Goal: Find specific page/section: Find specific page/section

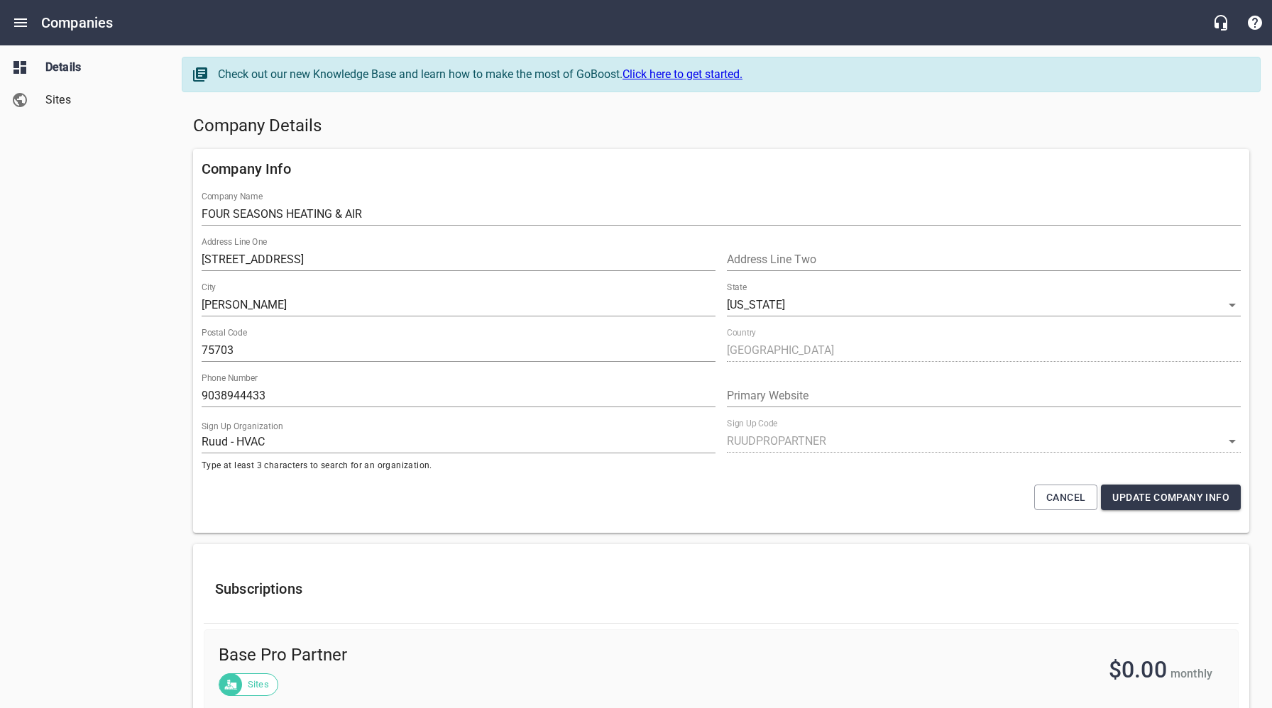
select select "[US_STATE]"
select select "63"
drag, startPoint x: 94, startPoint y: 199, endPoint x: 61, endPoint y: 36, distance: 166.6
click at [94, 197] on div "Details Sites" at bounding box center [85, 354] width 171 height 708
click at [25, 26] on icon "Open drawer" at bounding box center [20, 22] width 13 height 9
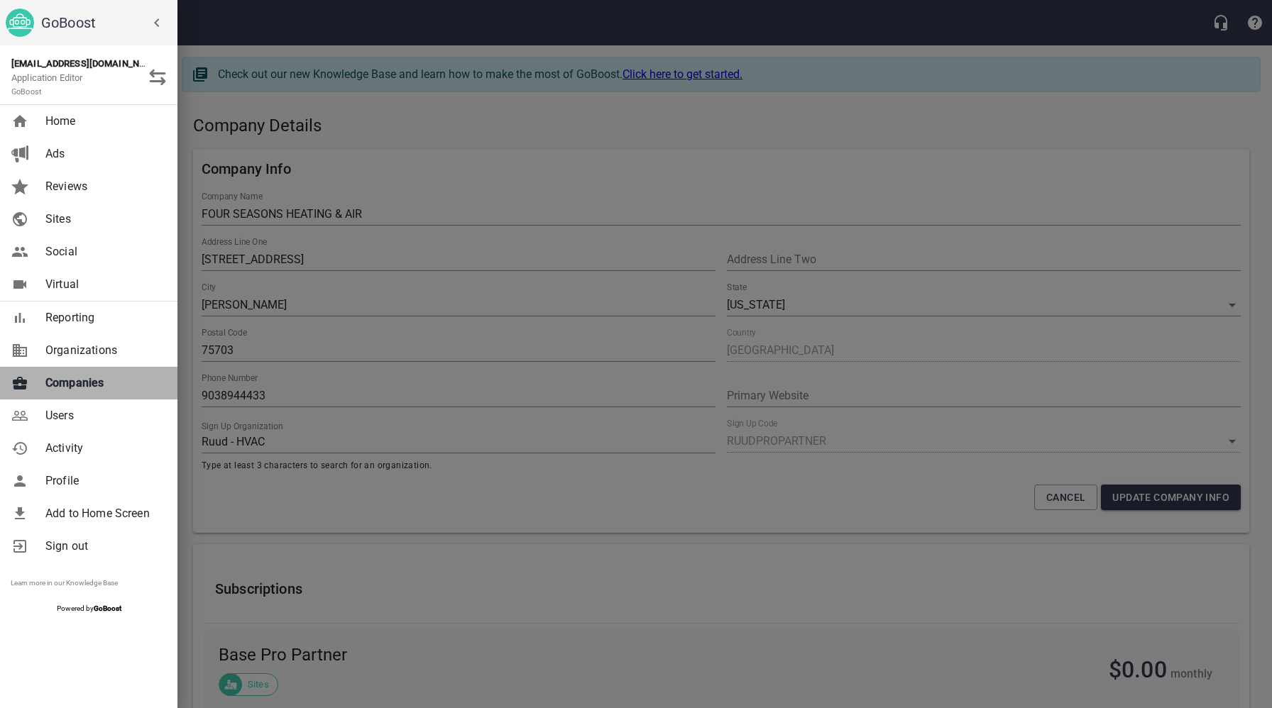
click at [109, 384] on span "Companies" at bounding box center [102, 383] width 115 height 17
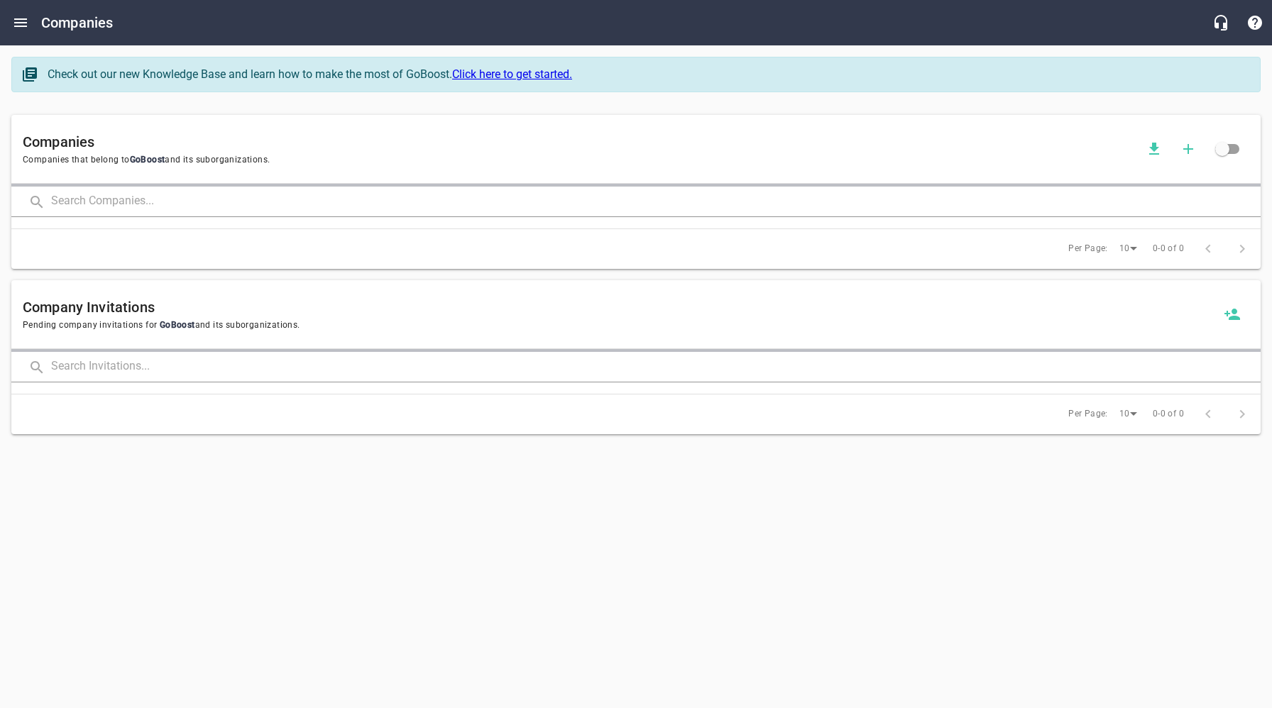
click at [225, 204] on input "text" at bounding box center [656, 202] width 1210 height 31
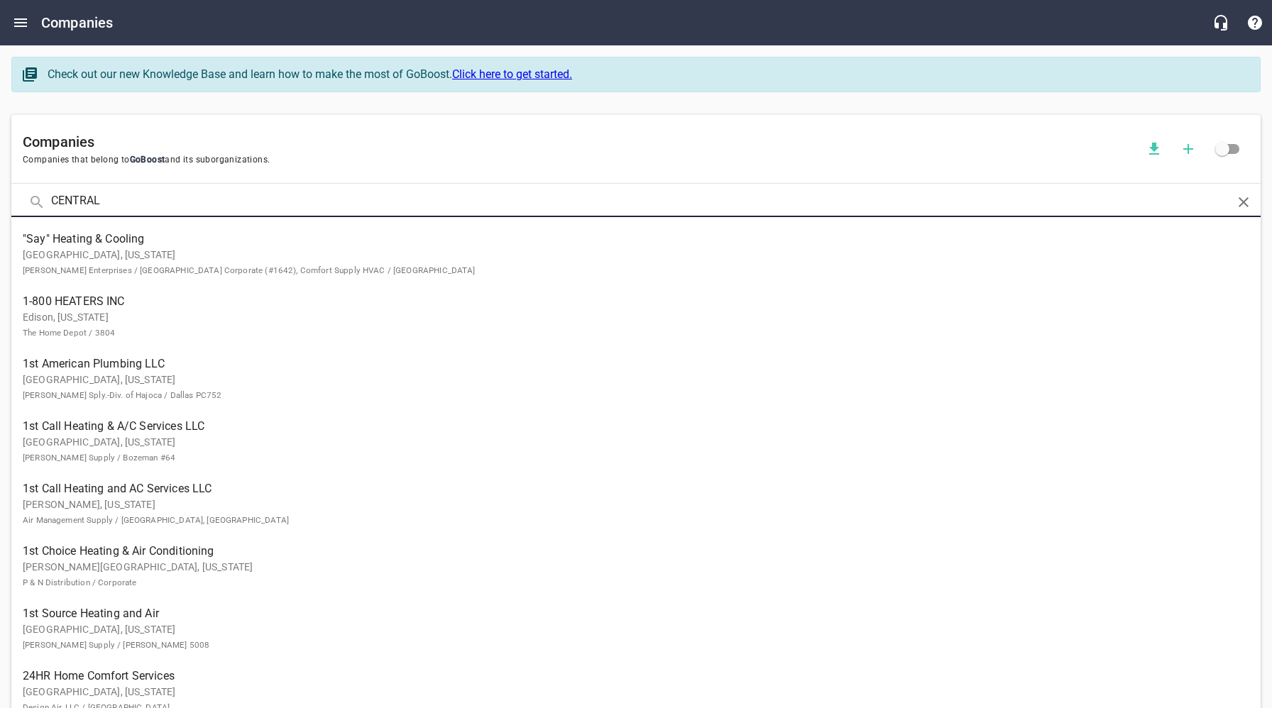
click button at bounding box center [0, 0] width 0 height 0
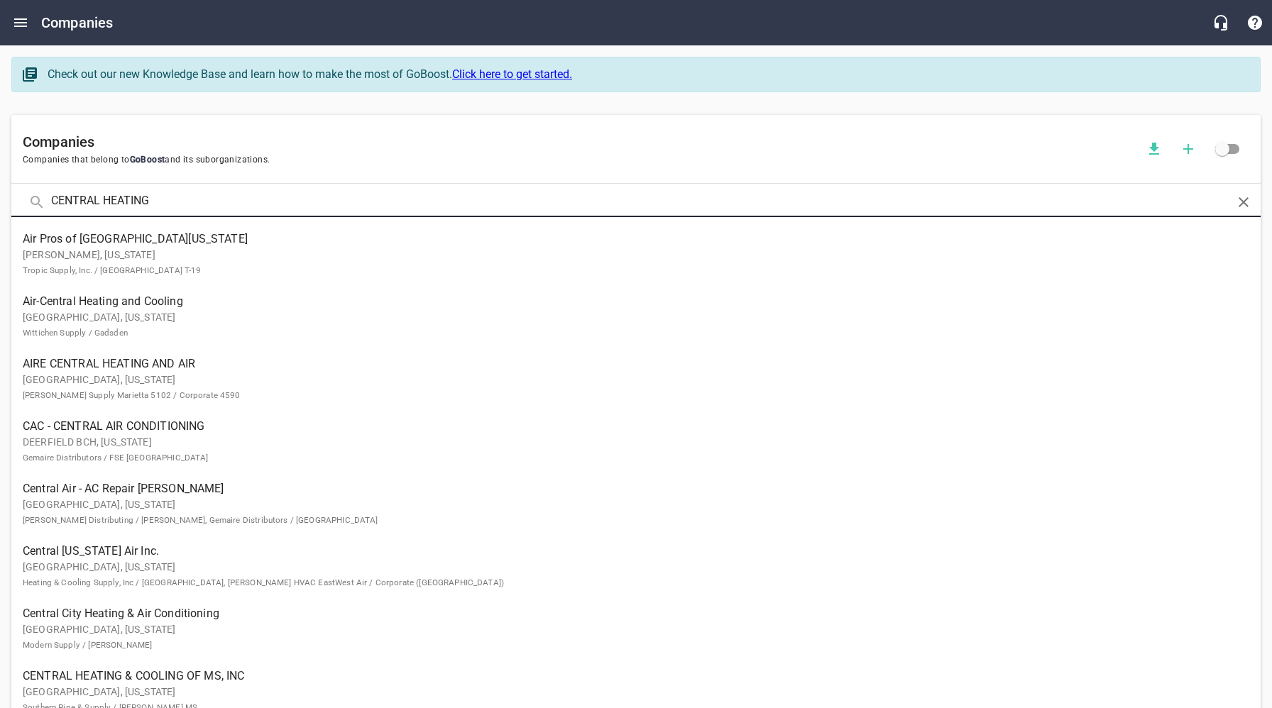
type input "CENTRAL HEATING"
click button at bounding box center [0, 0] width 0 height 0
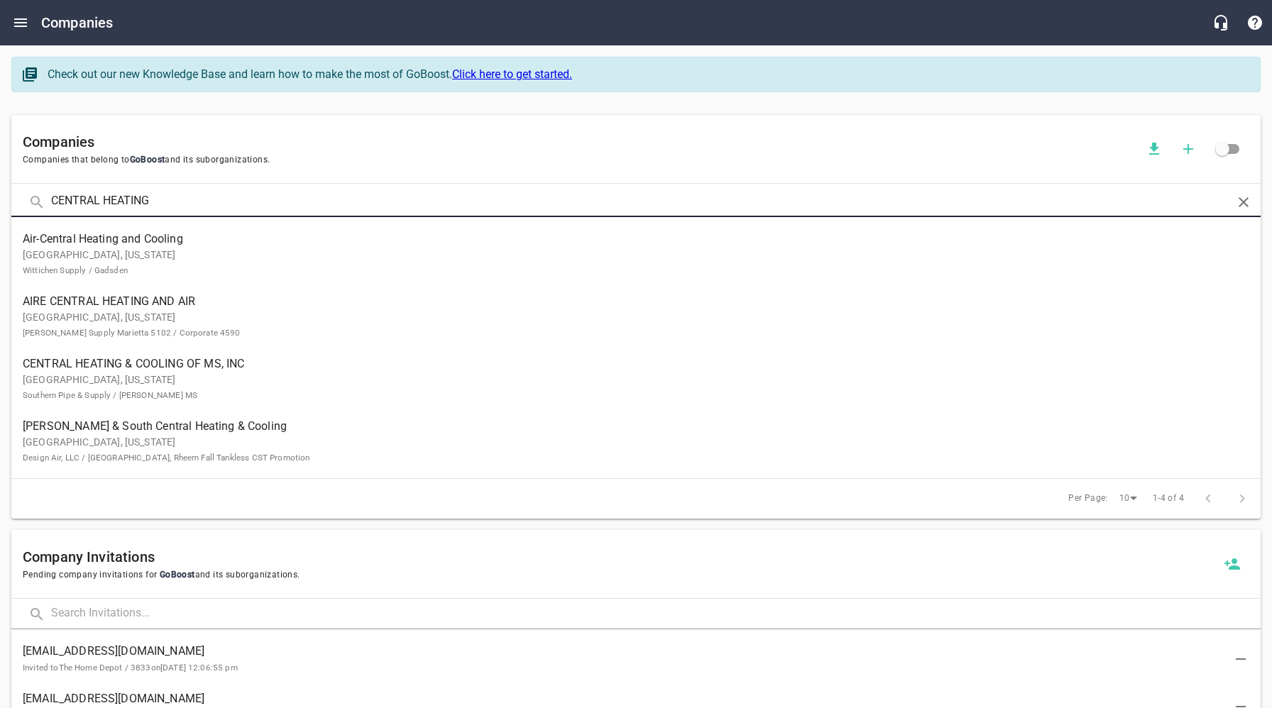
click at [133, 363] on span "CENTRAL HEATING & COOLING OF MS, INC" at bounding box center [625, 364] width 1204 height 17
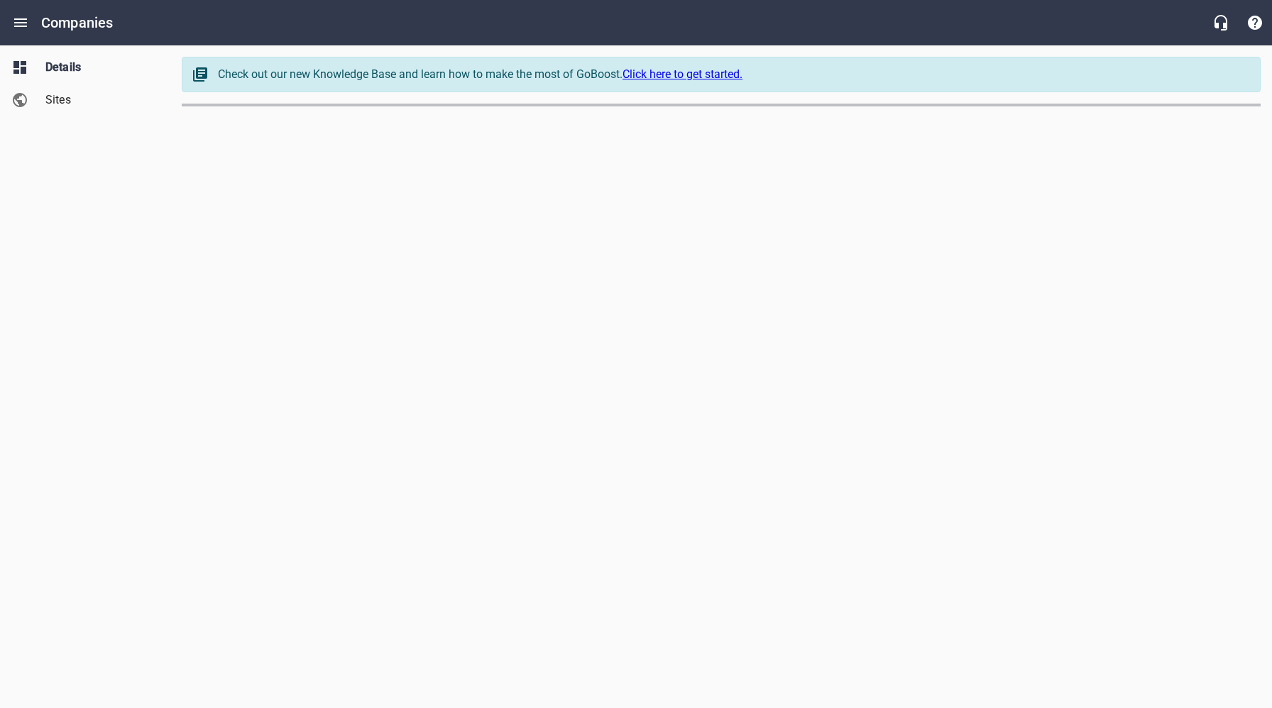
select select "[US_STATE]"
select select "62"
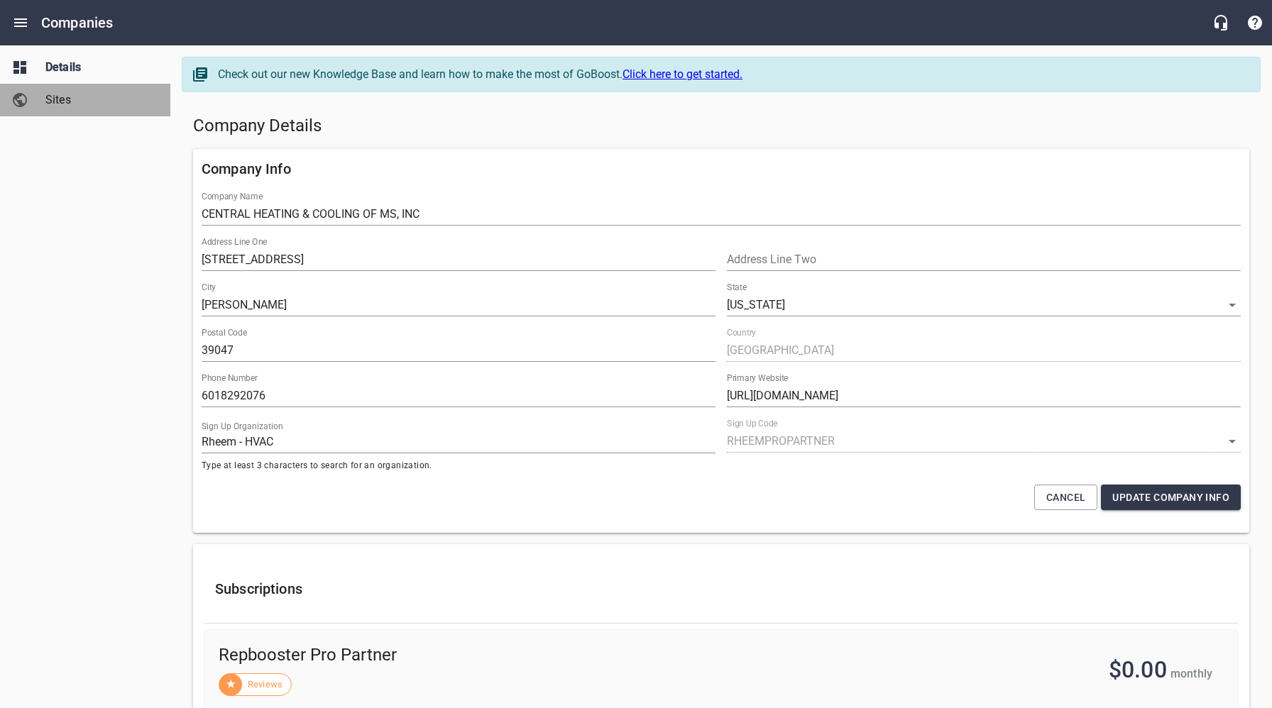
drag, startPoint x: 67, startPoint y: 104, endPoint x: 87, endPoint y: 104, distance: 20.6
click at [67, 104] on span "Sites" at bounding box center [99, 100] width 108 height 17
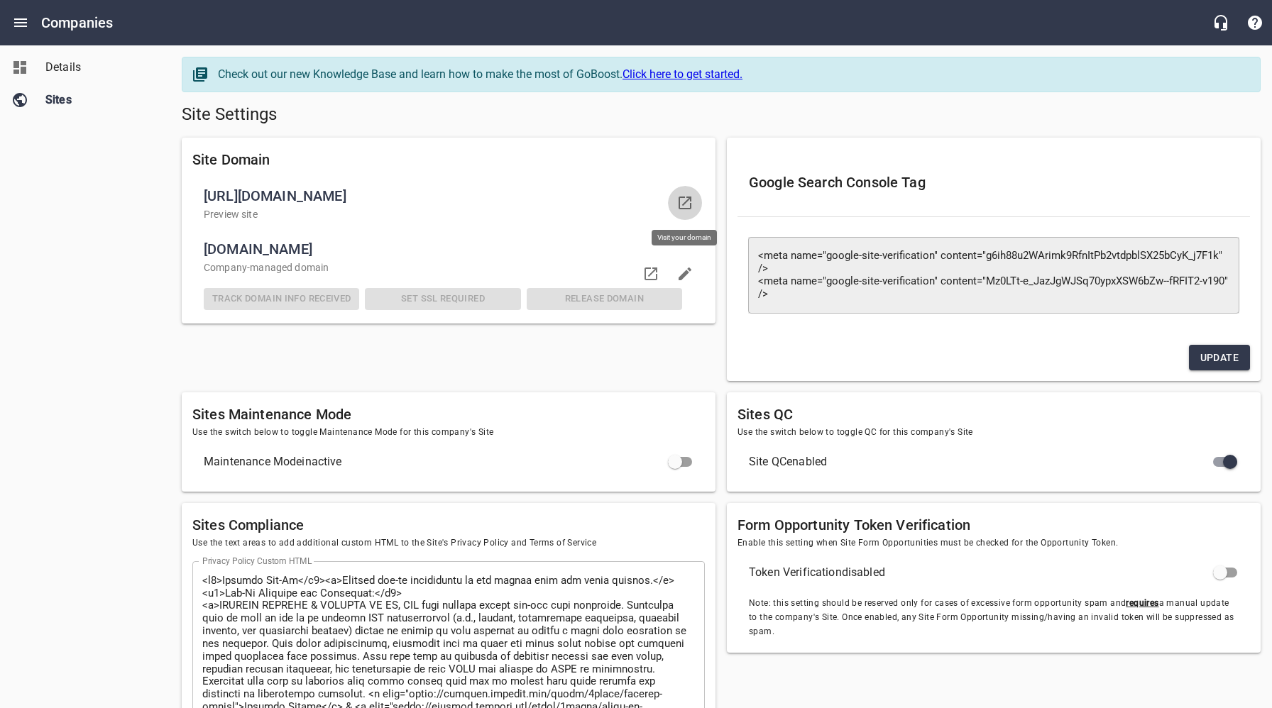
click at [684, 200] on icon at bounding box center [684, 202] width 17 height 17
click at [66, 69] on span "Details" at bounding box center [99, 67] width 108 height 17
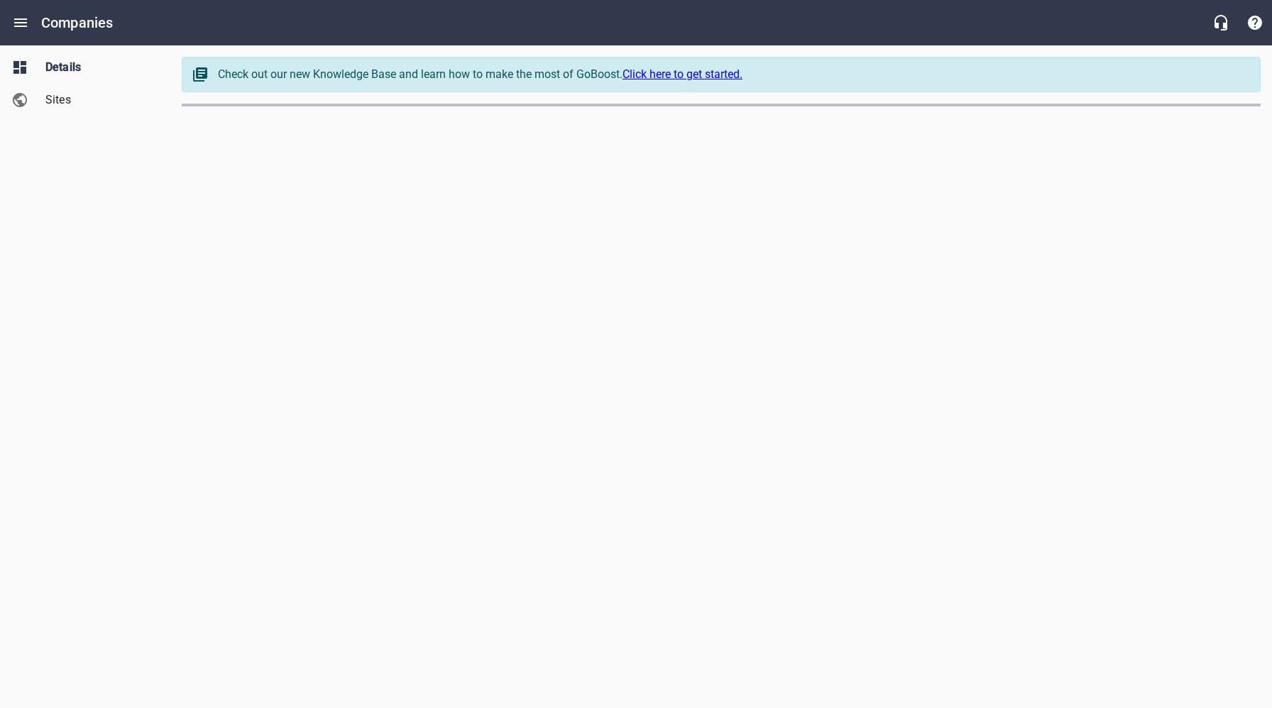
select select "[US_STATE]"
select select "62"
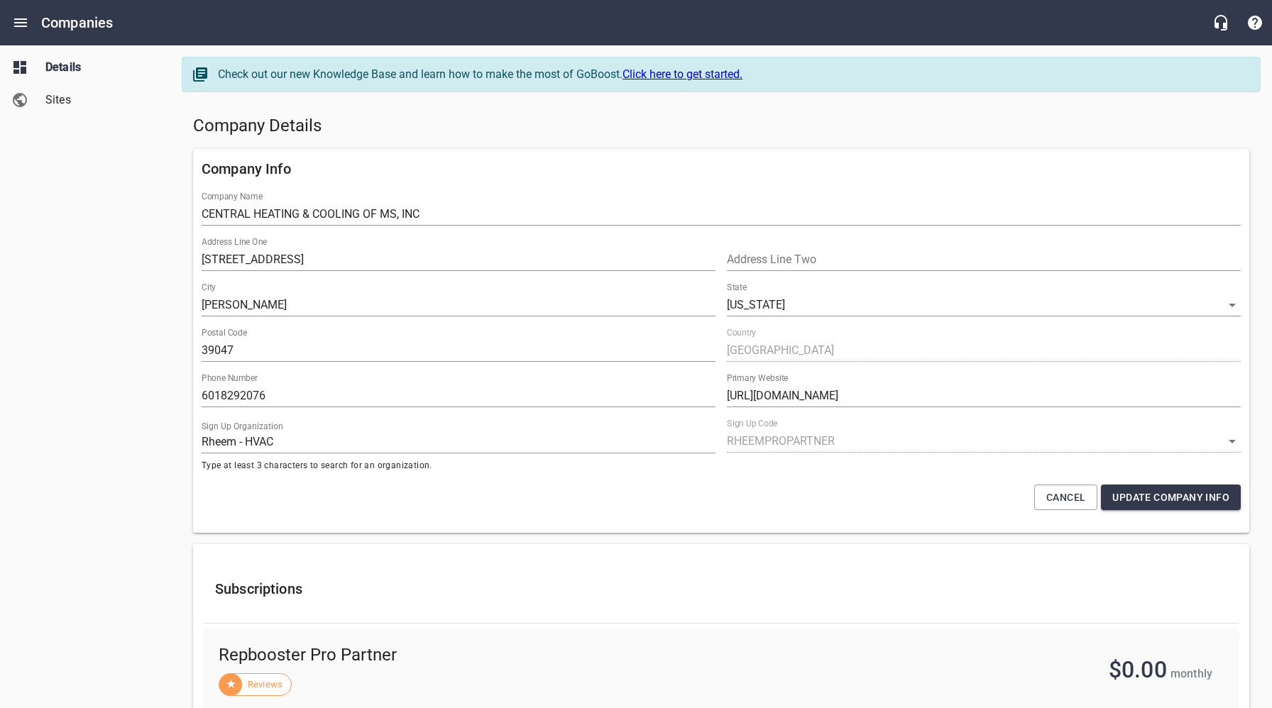
click at [892, 139] on div "Company Details" at bounding box center [721, 126] width 1068 height 34
